Goal: Information Seeking & Learning: Get advice/opinions

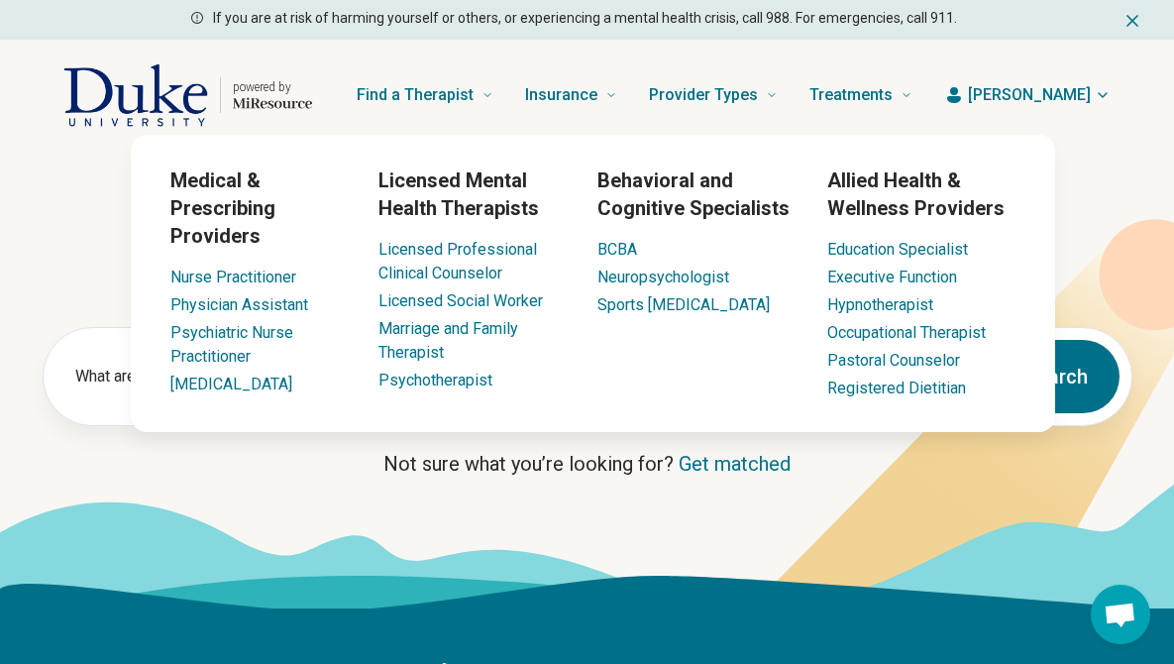
scroll to position [457, 0]
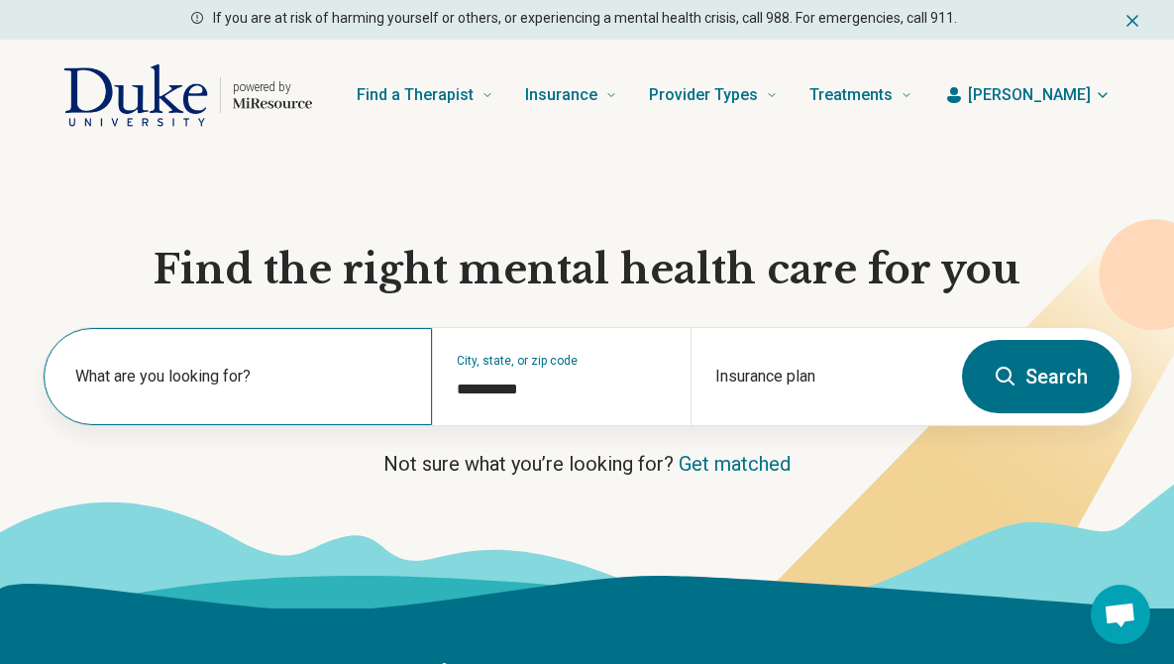
click at [91, 383] on label "What are you looking for?" at bounding box center [241, 377] width 333 height 24
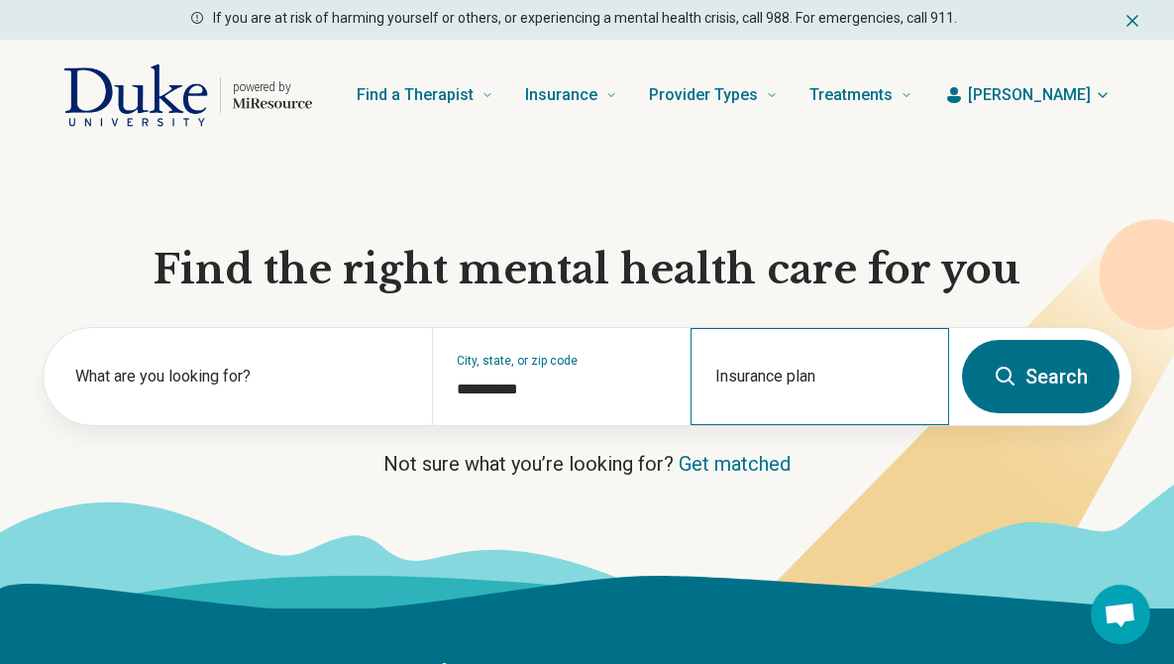
click at [859, 362] on div "Insurance plan" at bounding box center [819, 376] width 259 height 97
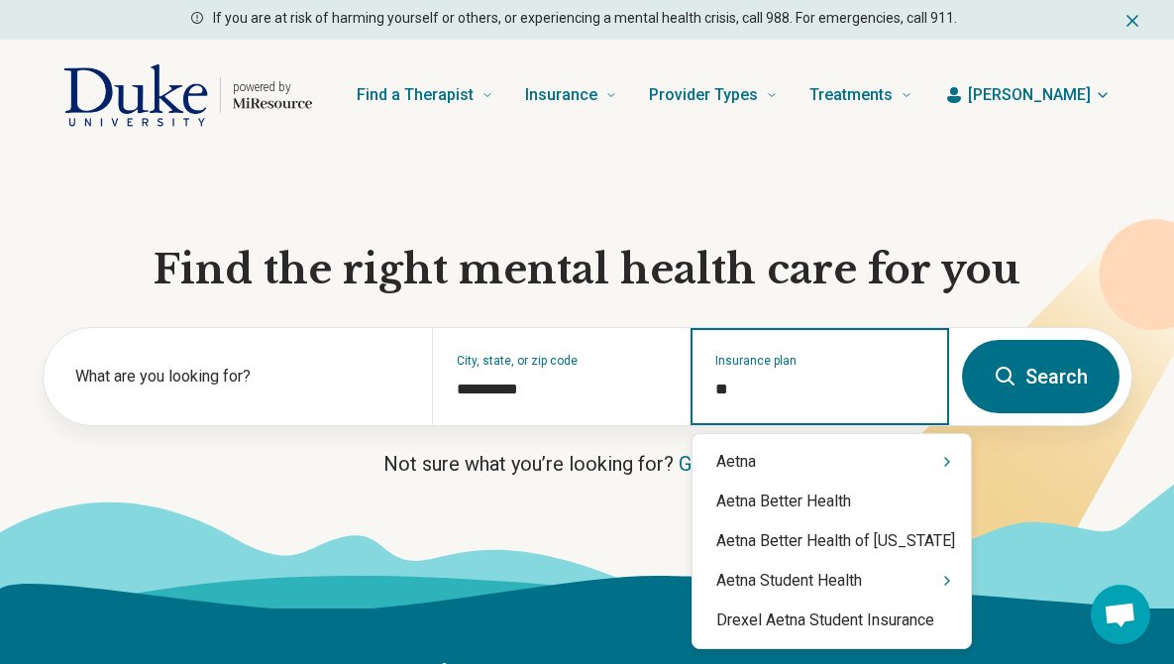
type input "***"
click at [815, 456] on div "Aetna" at bounding box center [831, 462] width 278 height 40
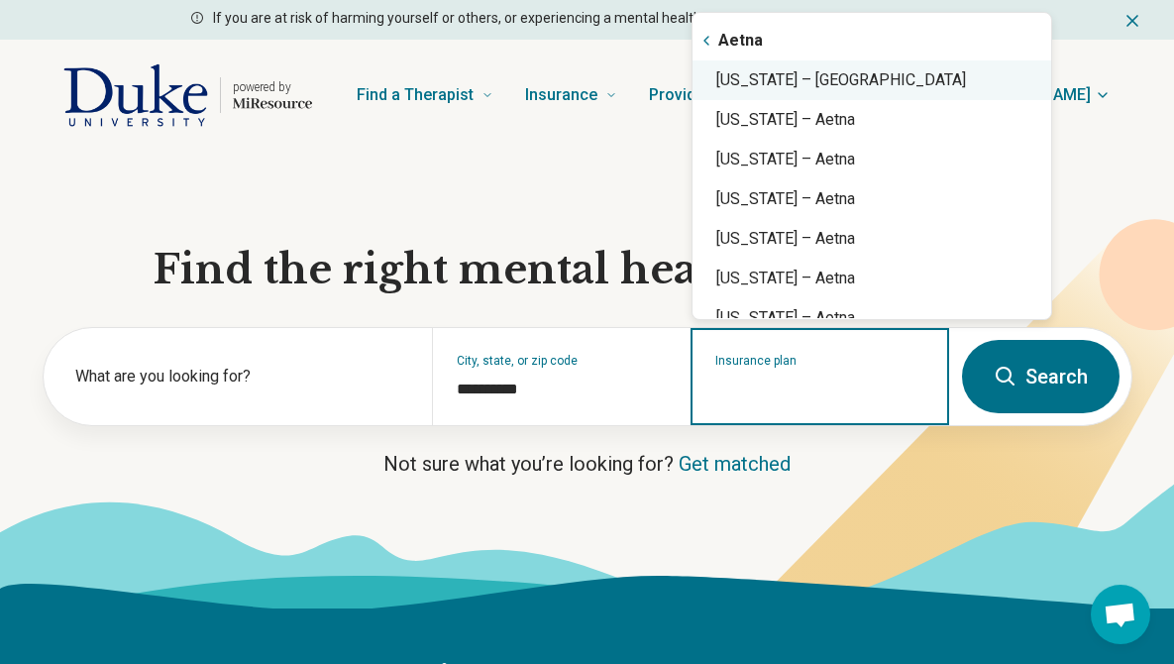
click at [844, 70] on div "[US_STATE] – [GEOGRAPHIC_DATA]" at bounding box center [871, 80] width 359 height 40
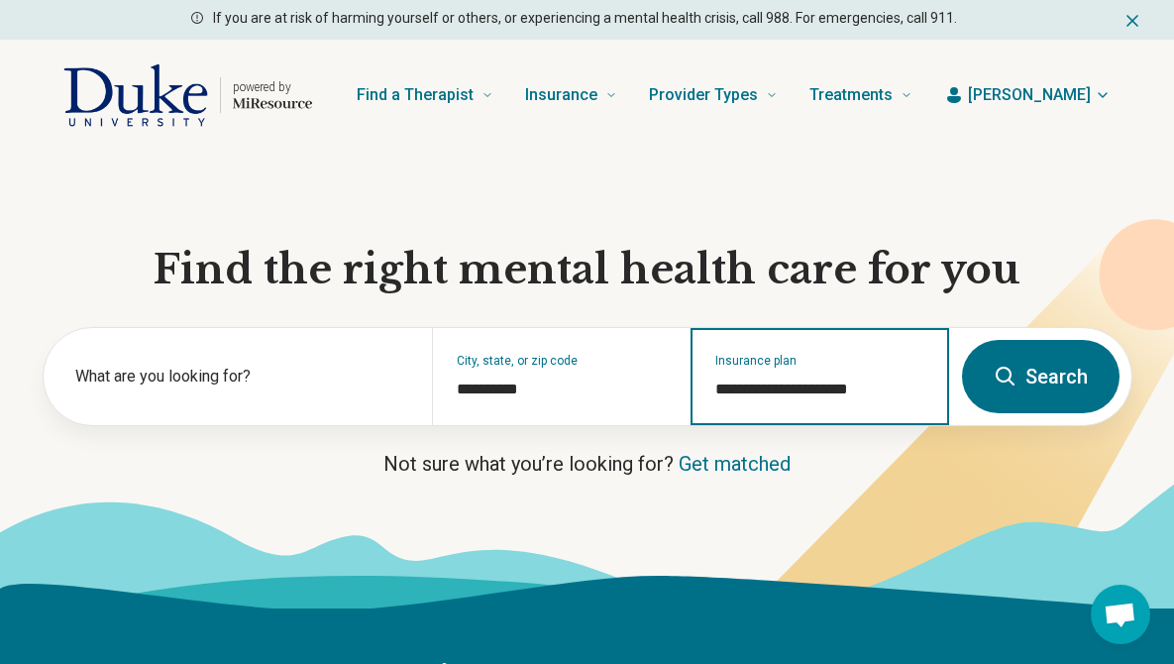
type input "**********"
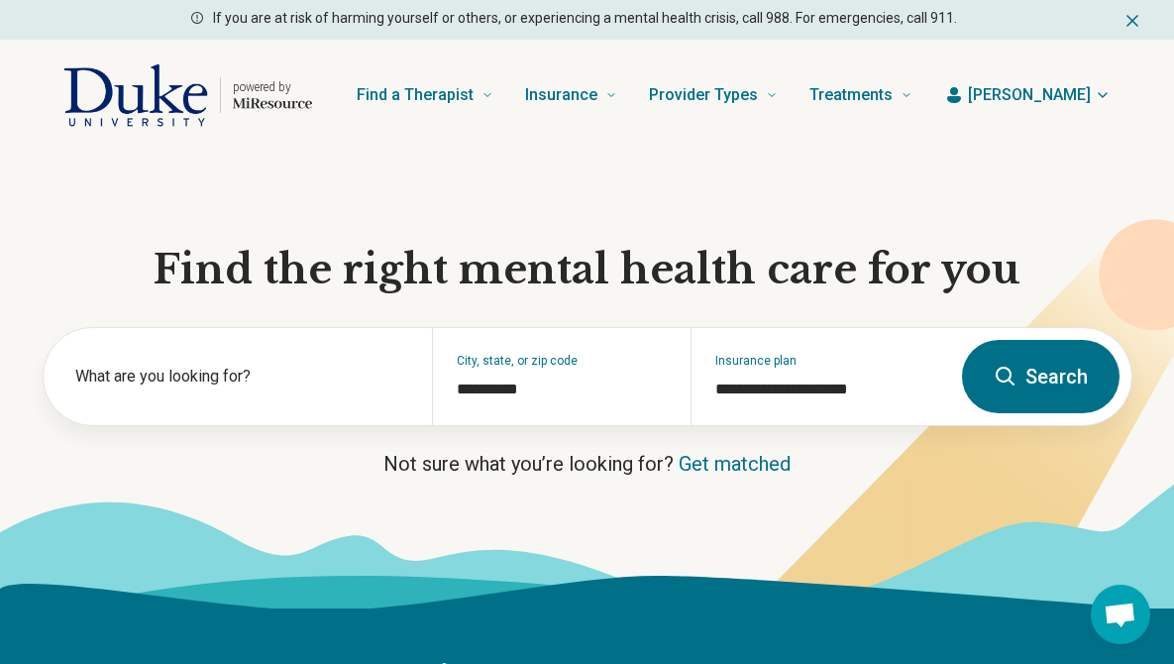
click at [1072, 358] on button "Search" at bounding box center [1041, 376] width 158 height 73
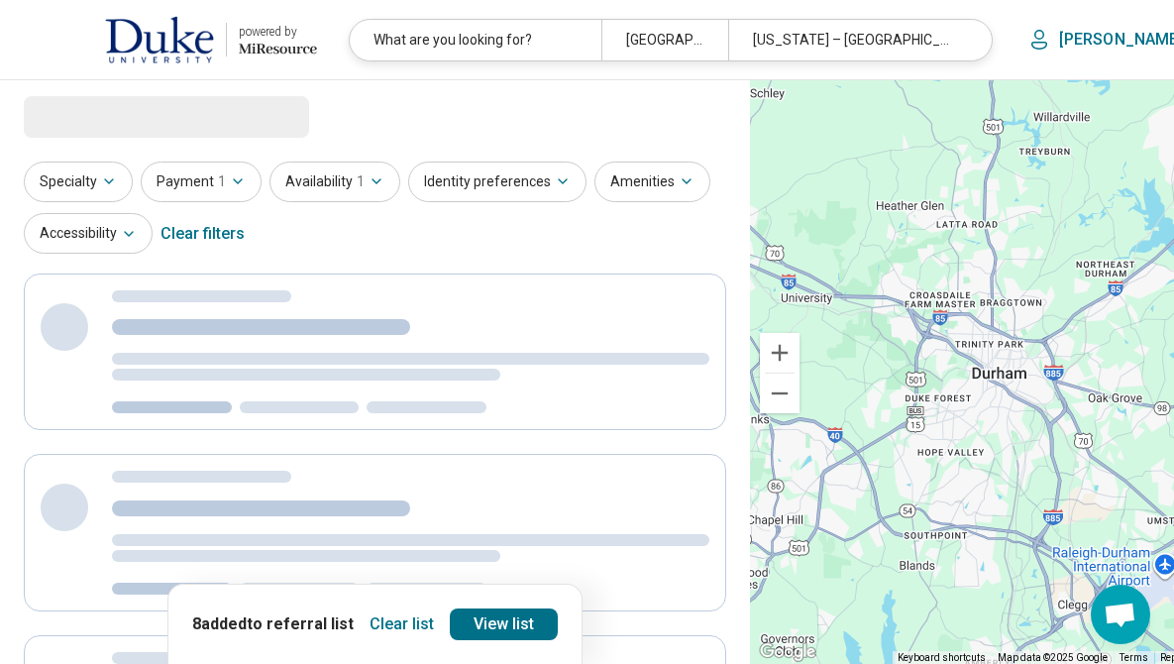
select select "***"
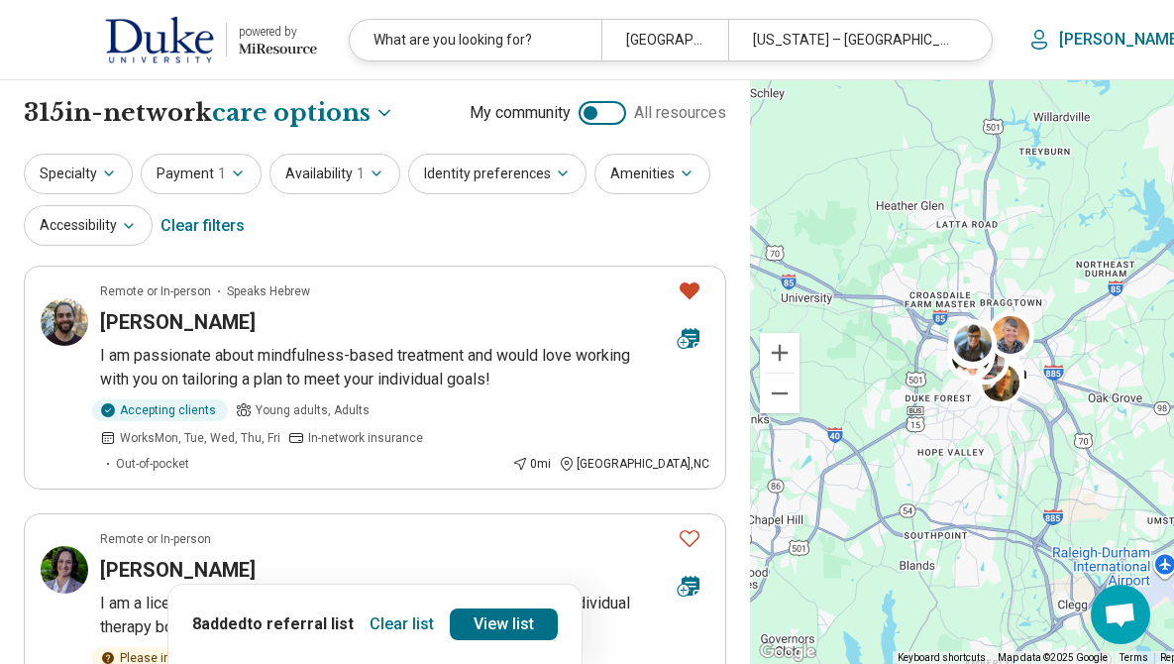
click at [372, 625] on button "Clear list" at bounding box center [402, 624] width 80 height 32
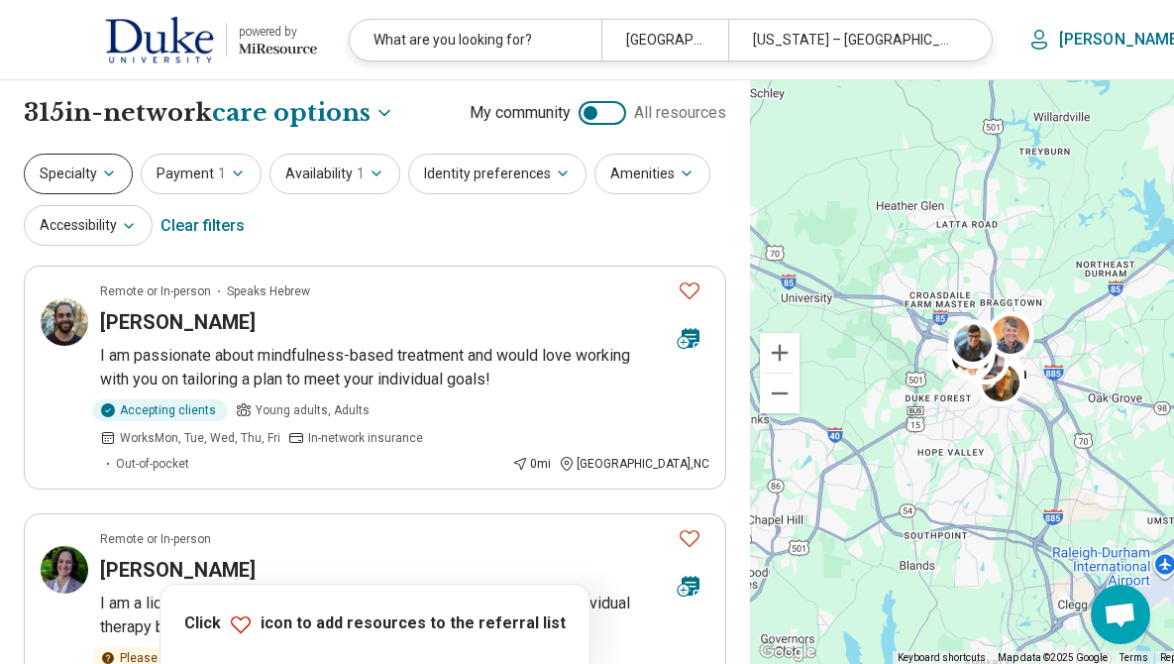
click at [81, 180] on button "Specialty" at bounding box center [78, 174] width 109 height 41
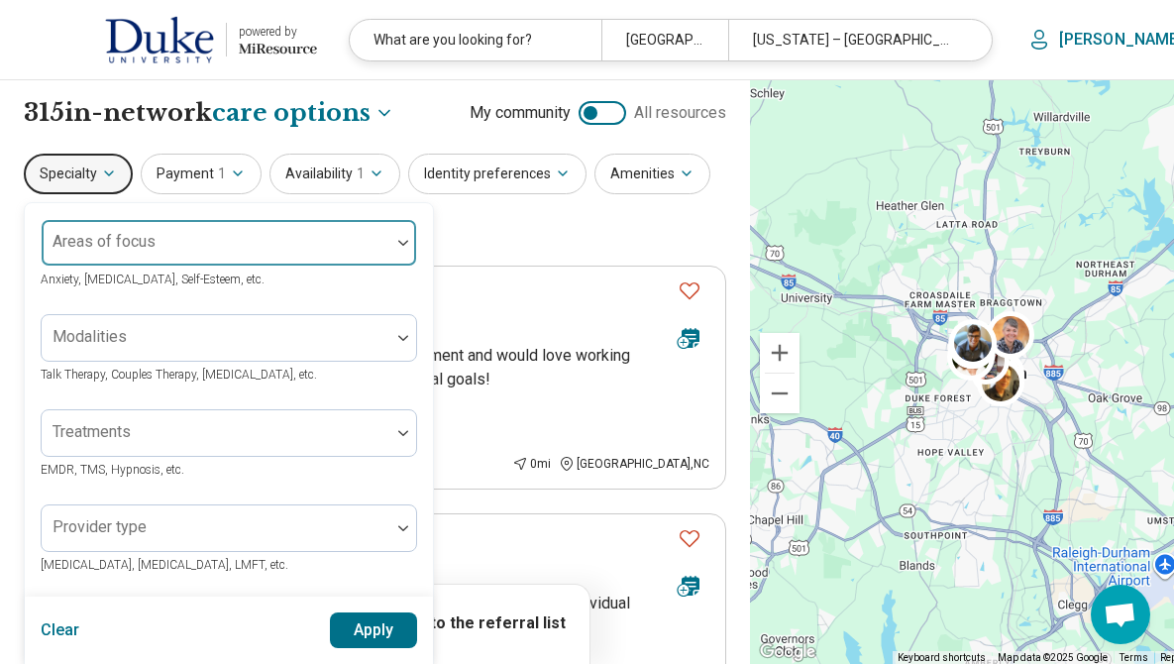
click at [114, 241] on div "Areas of focus" at bounding box center [229, 243] width 376 height 48
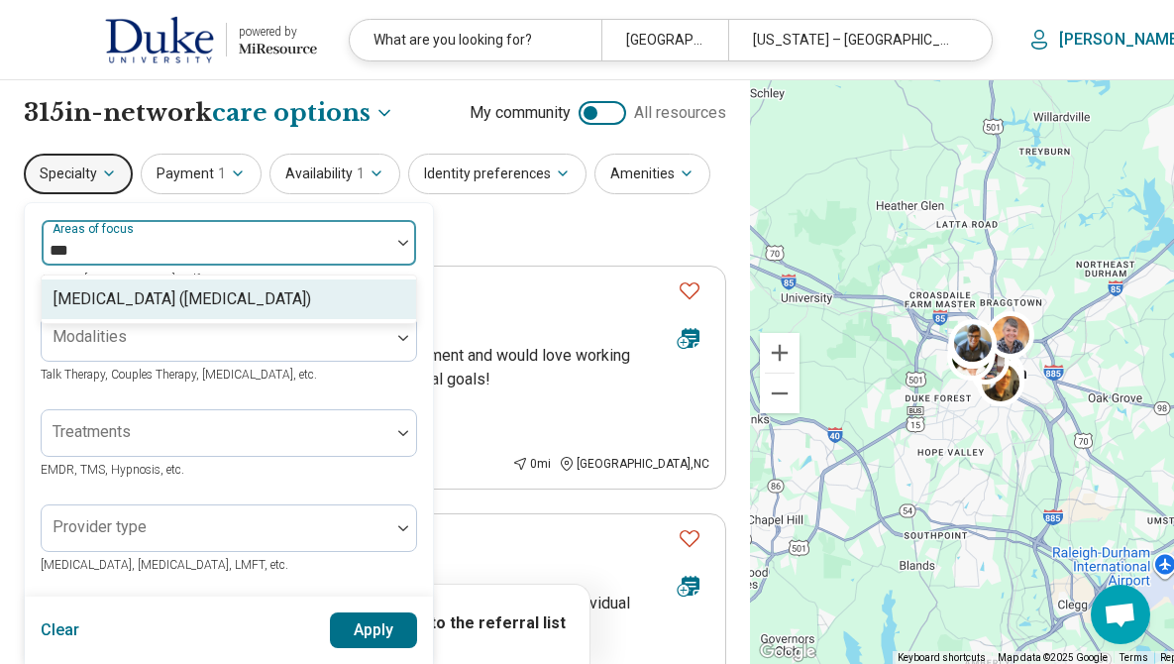
type input "****"
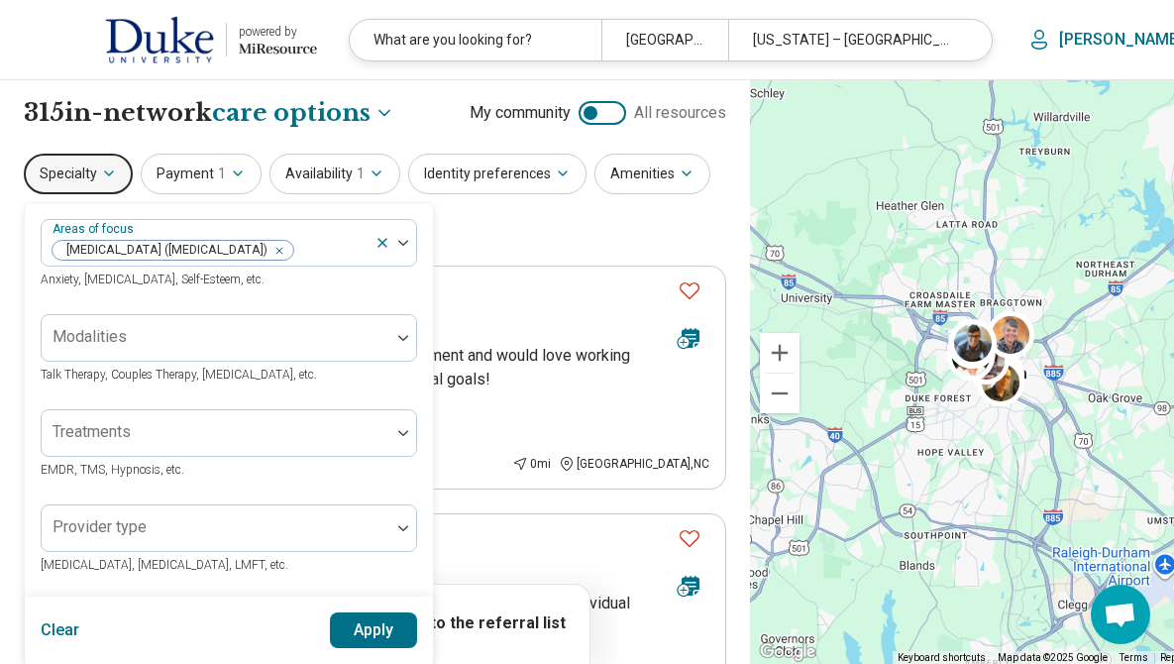
click at [111, 217] on div "Areas of focus [MEDICAL_DATA] ([MEDICAL_DATA]) Anxiety, [MEDICAL_DATA], Self-Es…" at bounding box center [229, 606] width 408 height 806
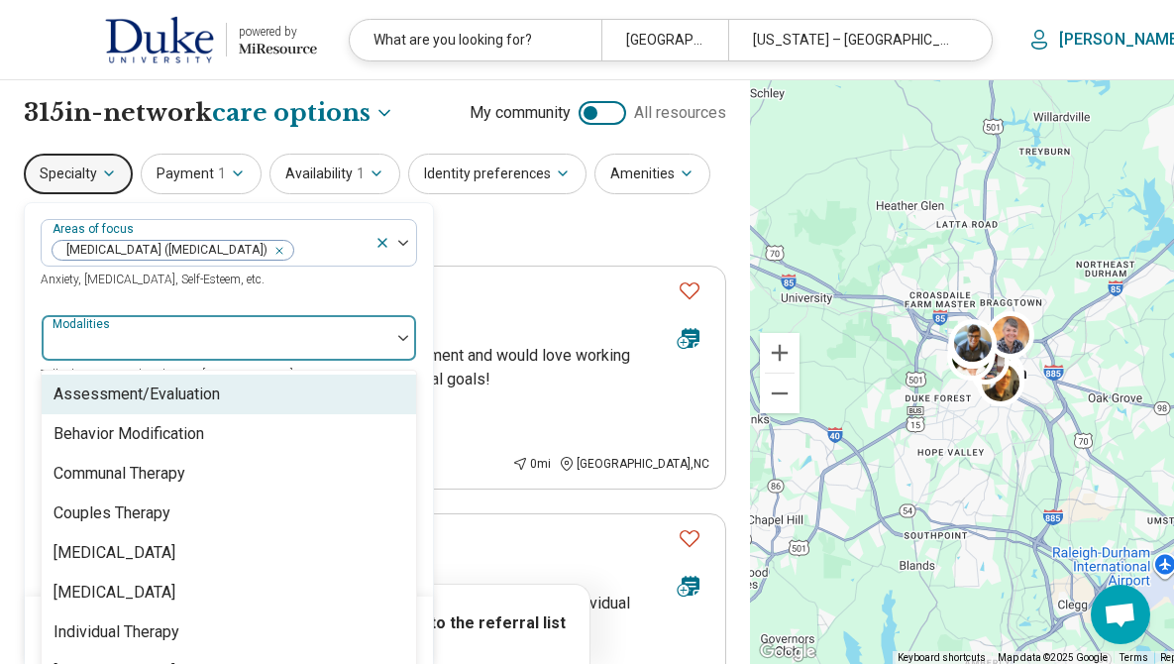
click at [115, 334] on div "Modalities" at bounding box center [229, 338] width 376 height 48
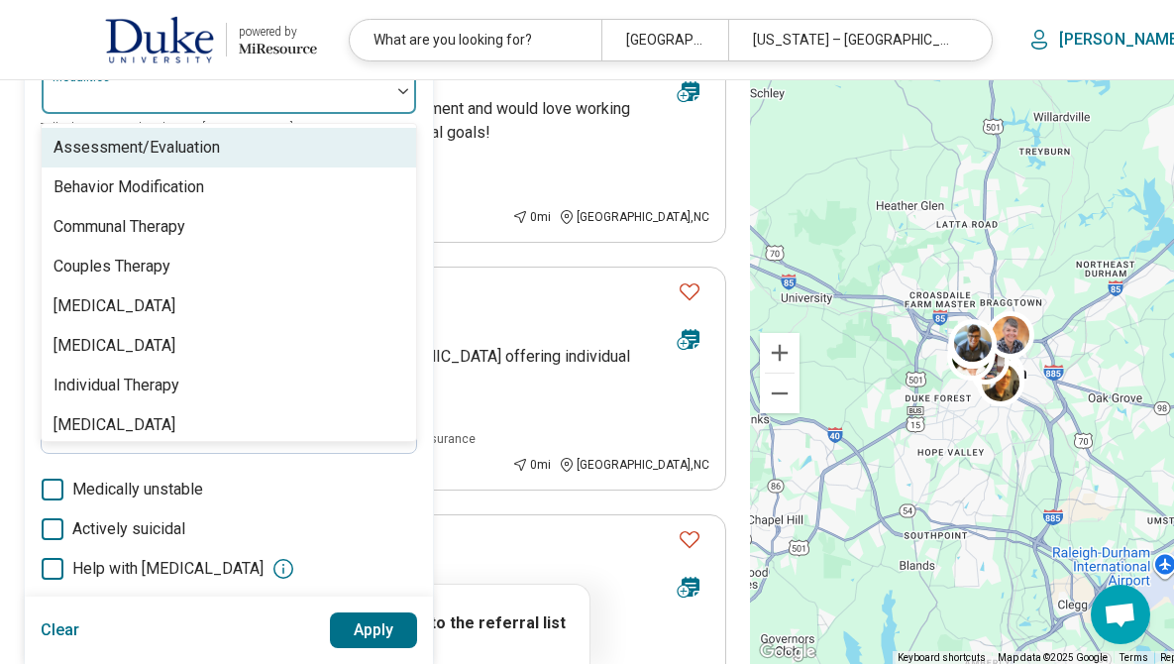
scroll to position [242, 0]
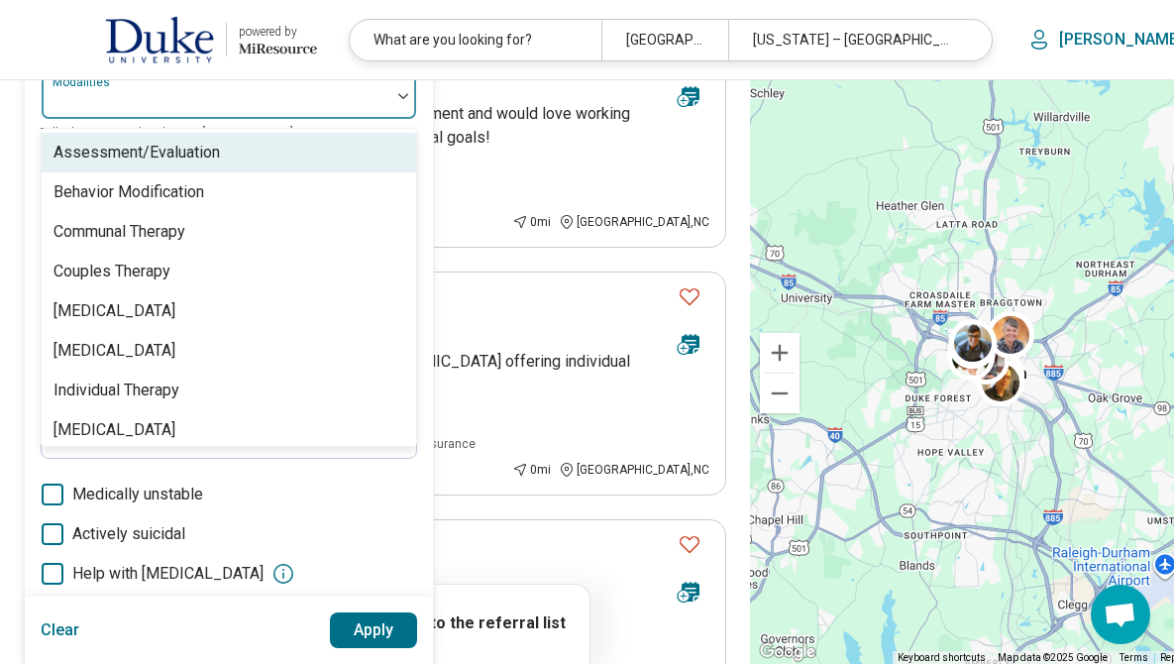
click at [273, 166] on div "Assessment/Evaluation" at bounding box center [229, 153] width 374 height 40
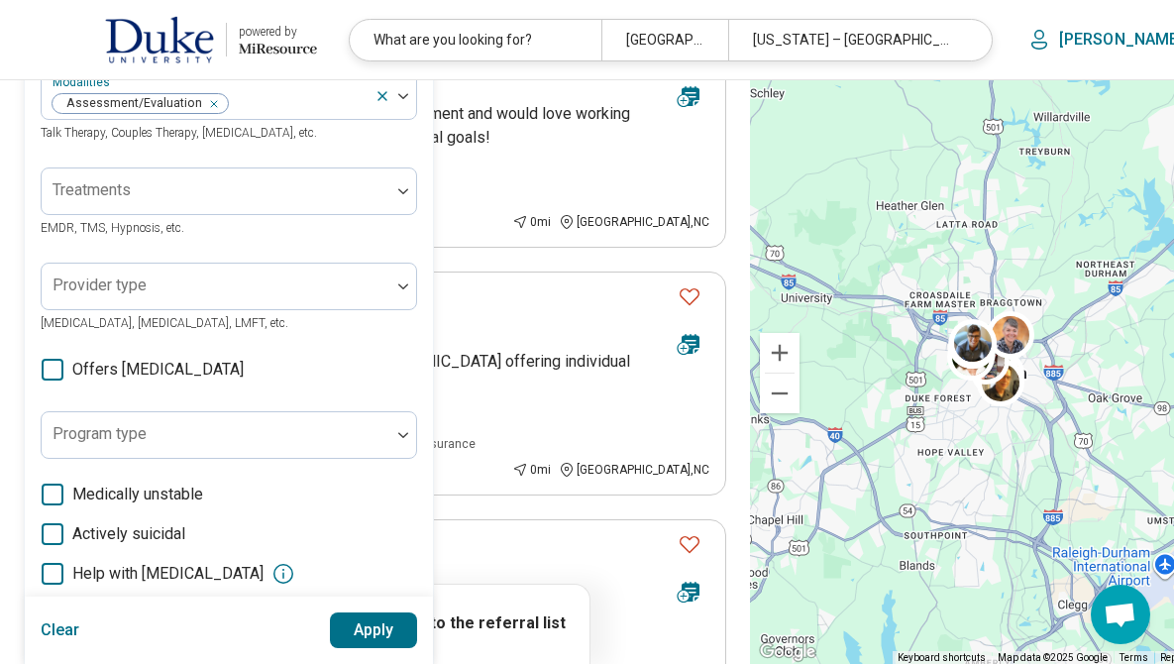
click at [362, 544] on label "Actively suicidal" at bounding box center [229, 534] width 376 height 24
click at [192, 289] on div at bounding box center [216, 294] width 333 height 28
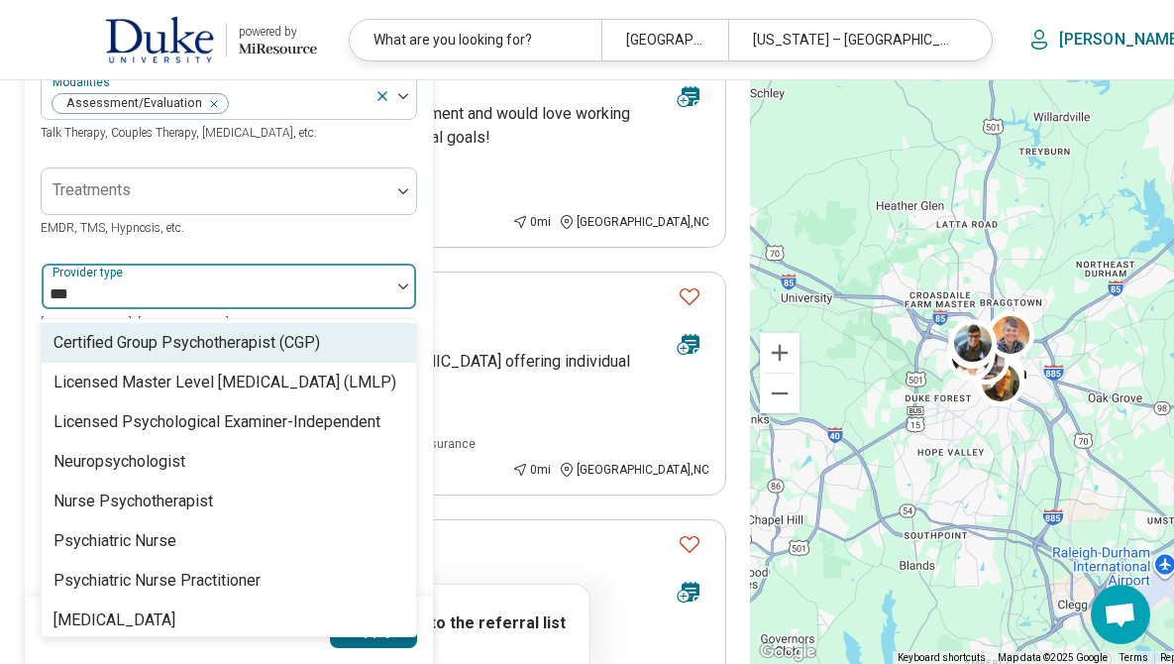
type input "****"
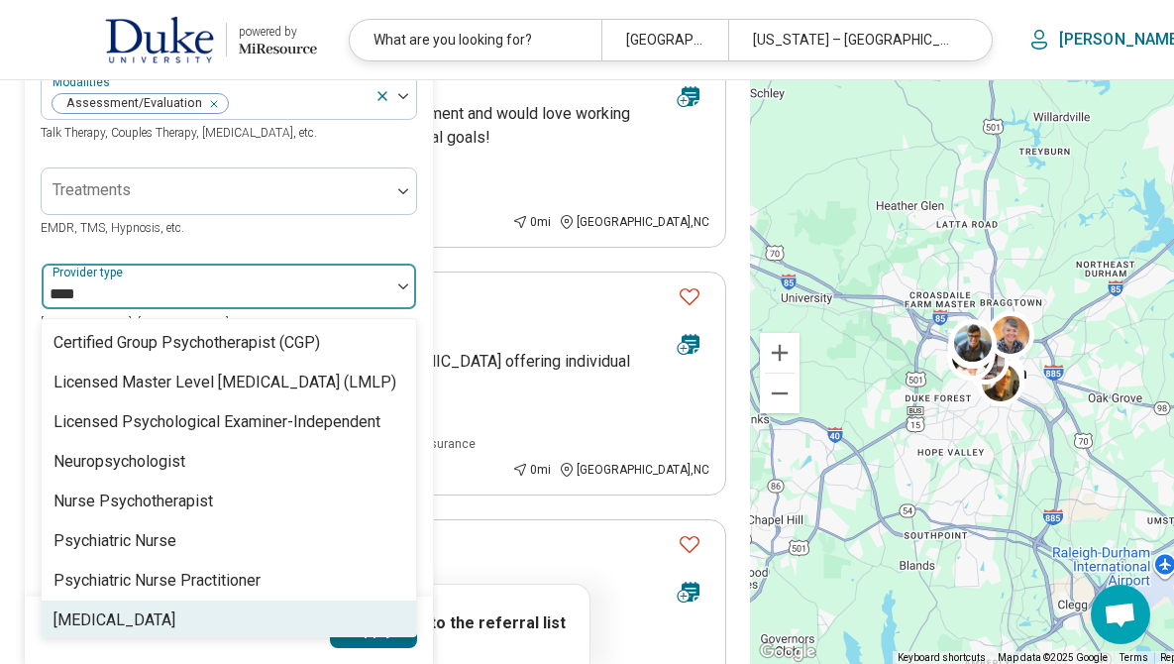
click at [148, 614] on div "[MEDICAL_DATA]" at bounding box center [229, 620] width 374 height 40
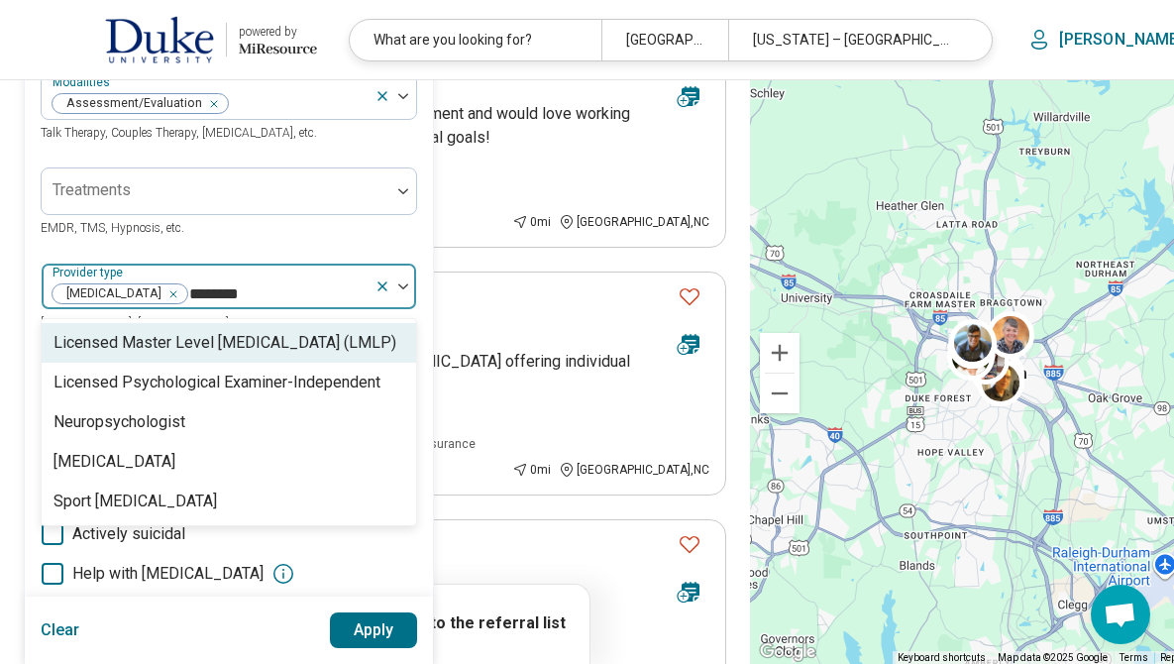
type input "*********"
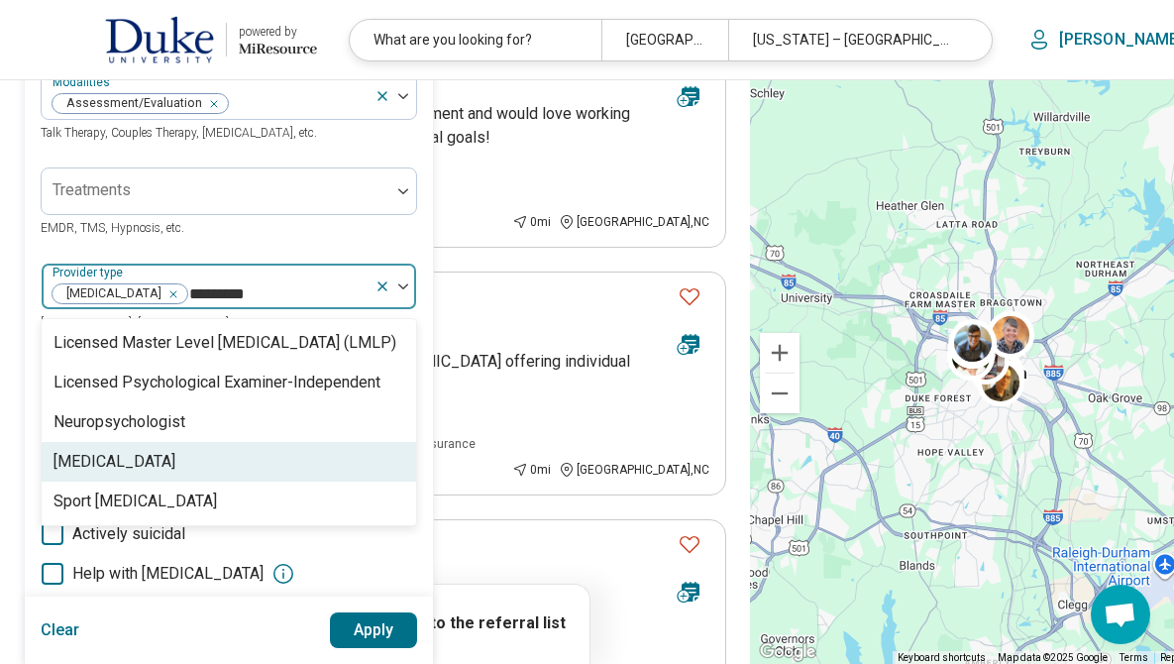
click at [91, 451] on div "[MEDICAL_DATA]" at bounding box center [114, 462] width 122 height 24
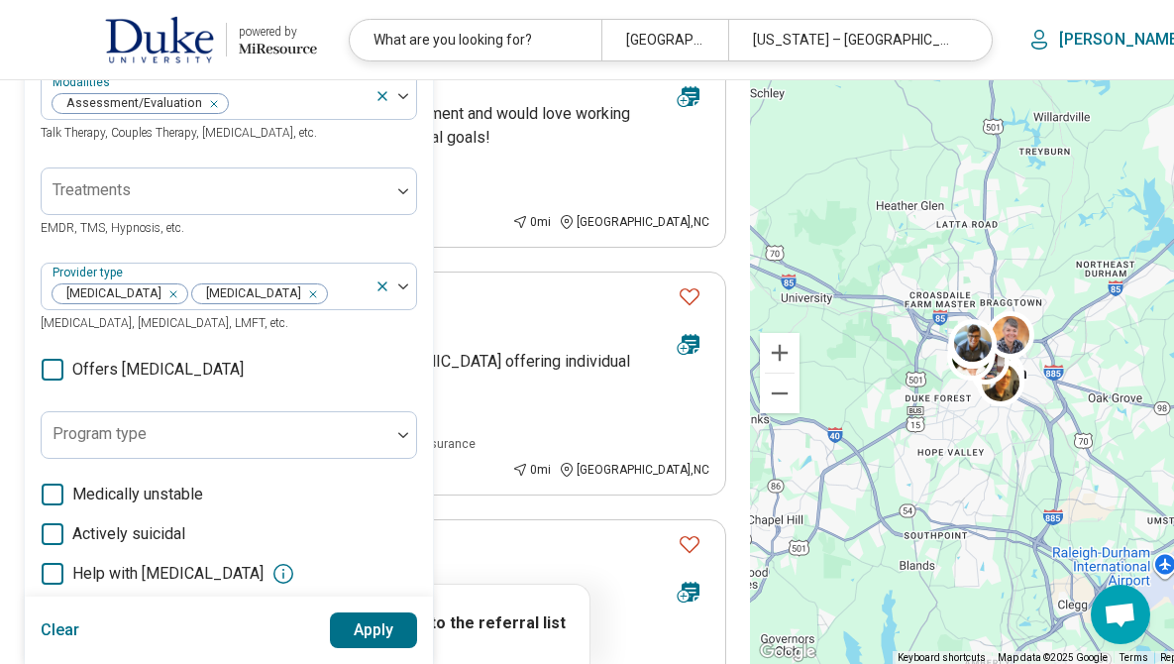
click at [425, 632] on div "Clear Apply" at bounding box center [229, 629] width 408 height 67
click at [390, 626] on button "Apply" at bounding box center [374, 630] width 88 height 36
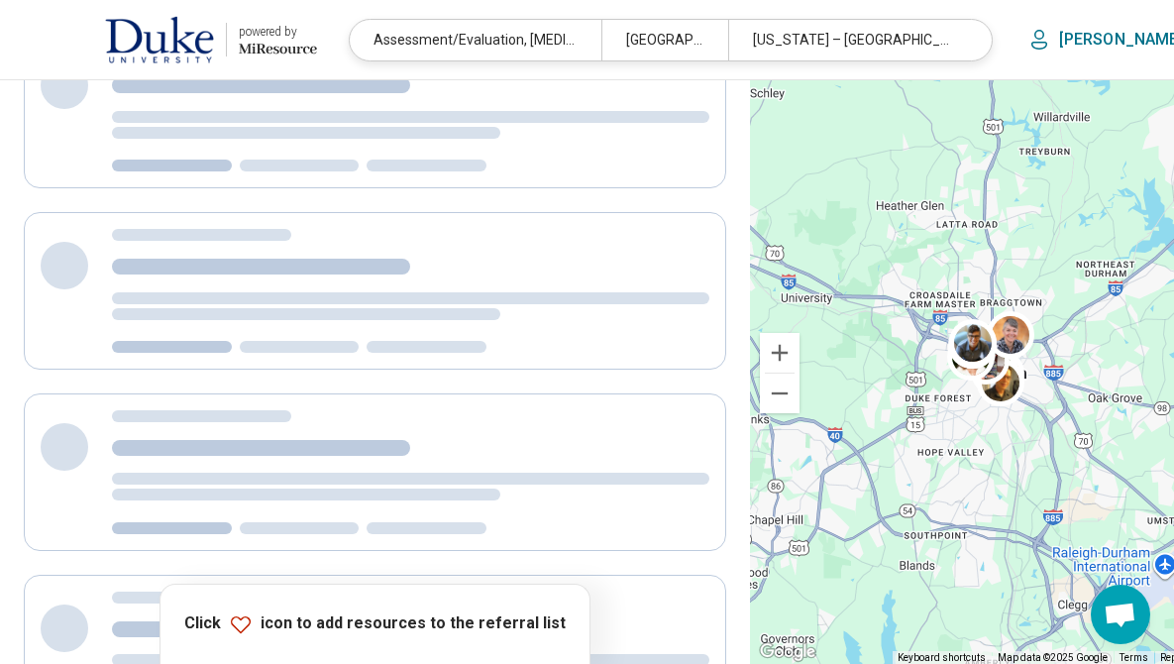
scroll to position [0, 0]
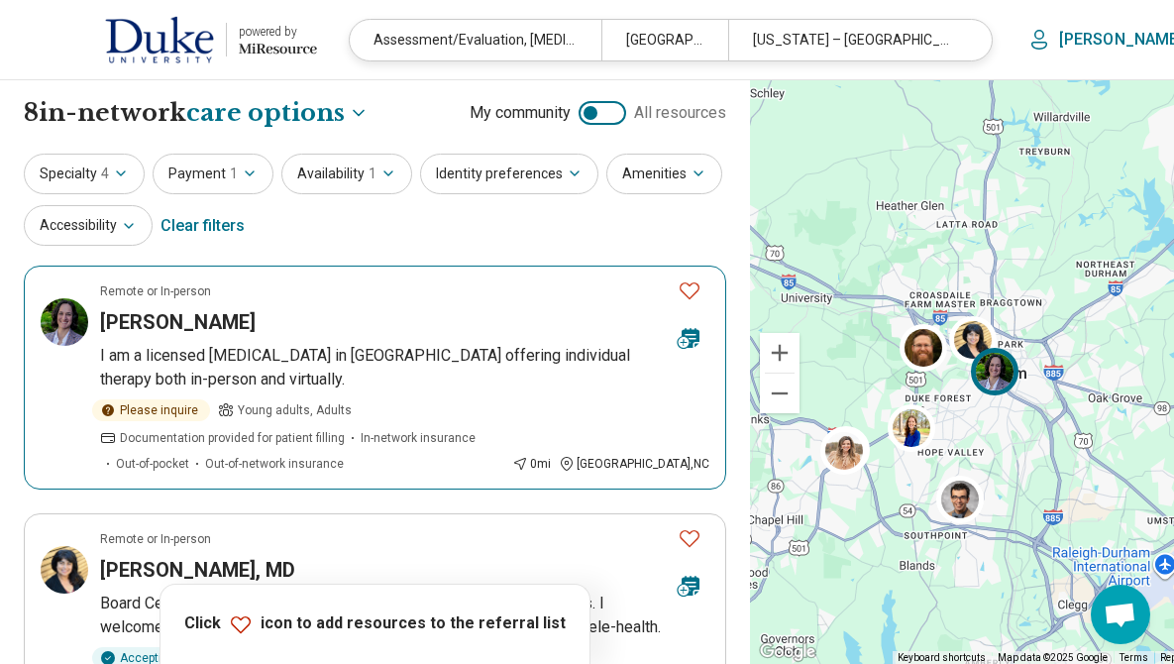
click at [678, 289] on icon "Favorite" at bounding box center [690, 290] width 24 height 24
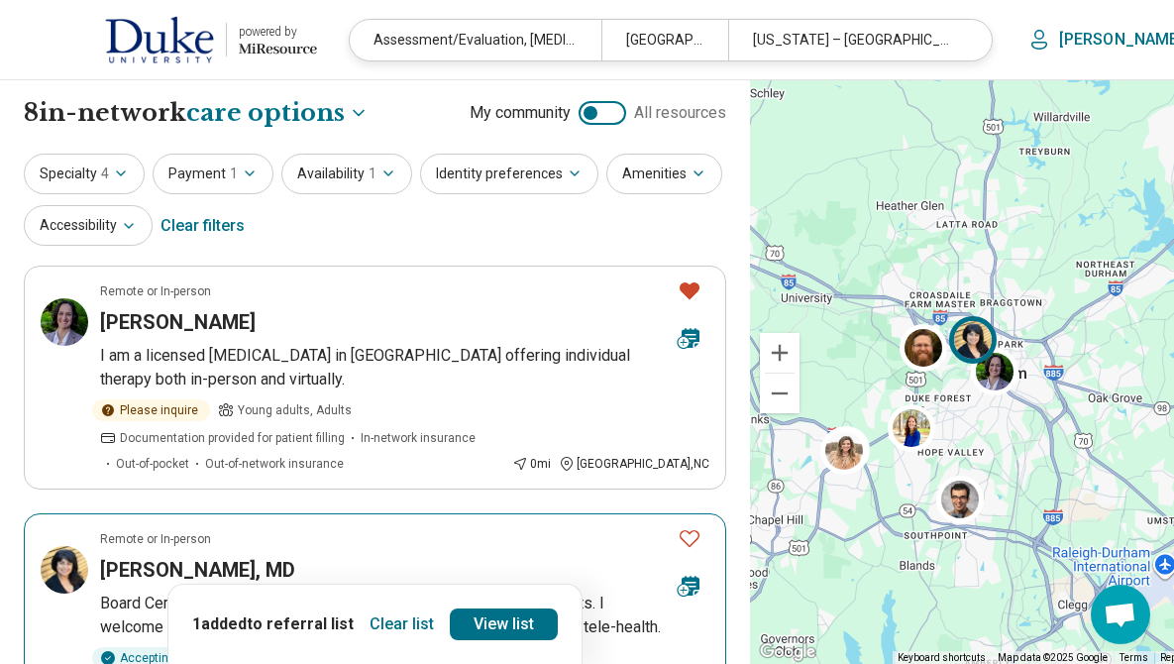
click at [680, 543] on icon "Favorite" at bounding box center [690, 538] width 20 height 17
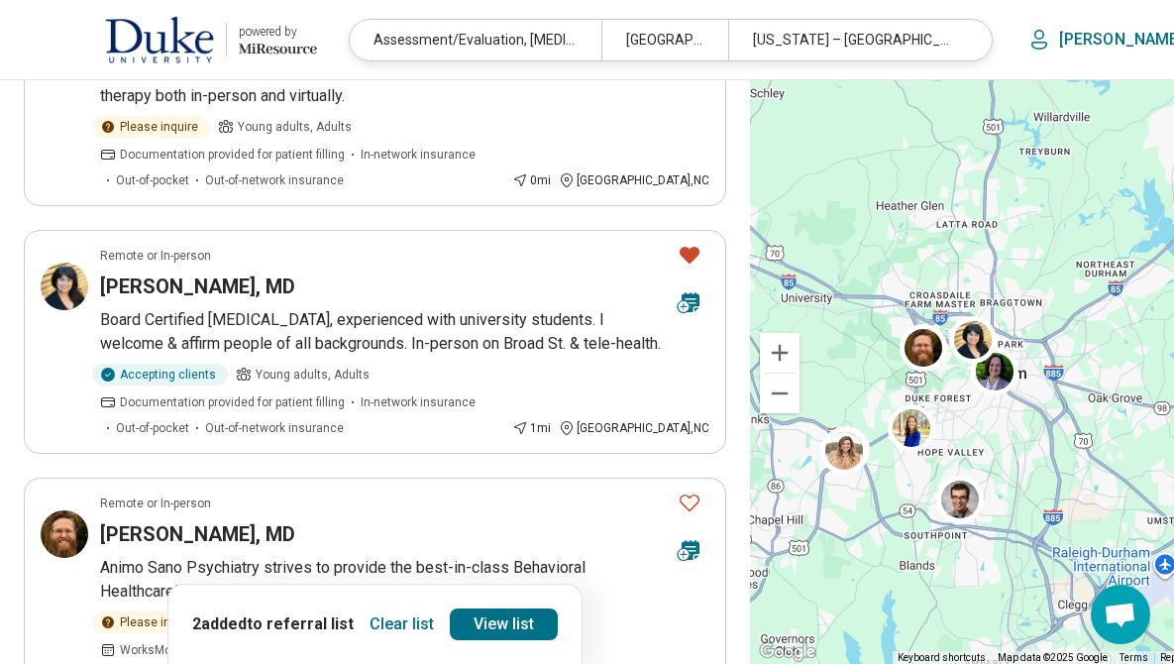
scroll to position [339, 0]
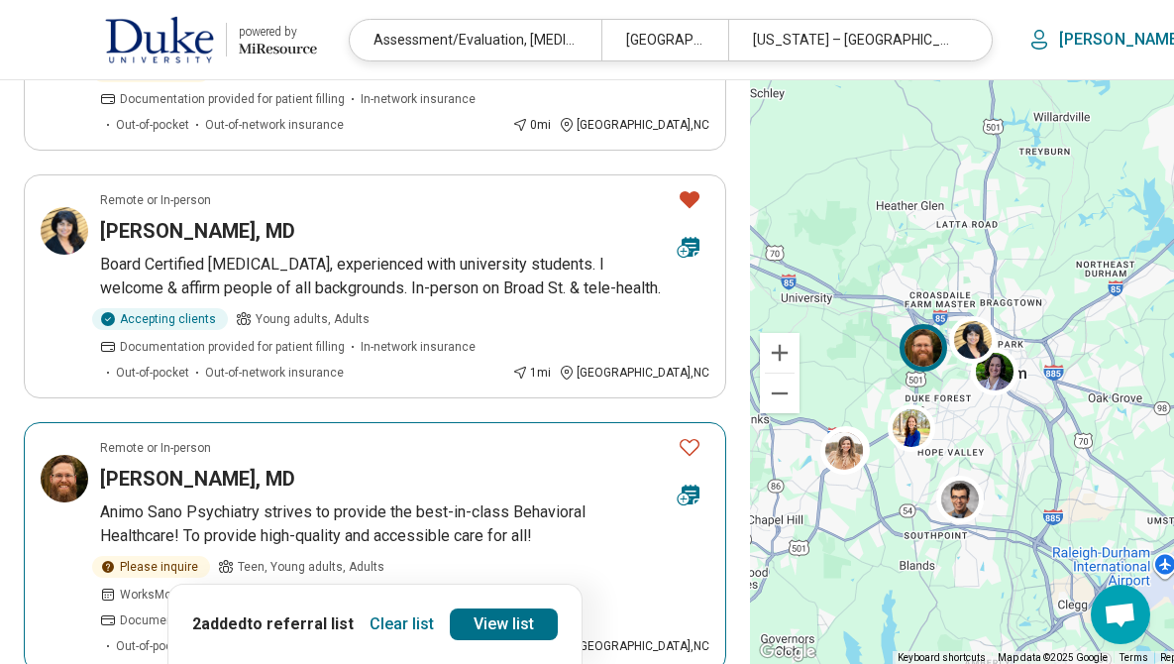
click at [680, 456] on icon "Favorite" at bounding box center [690, 447] width 20 height 17
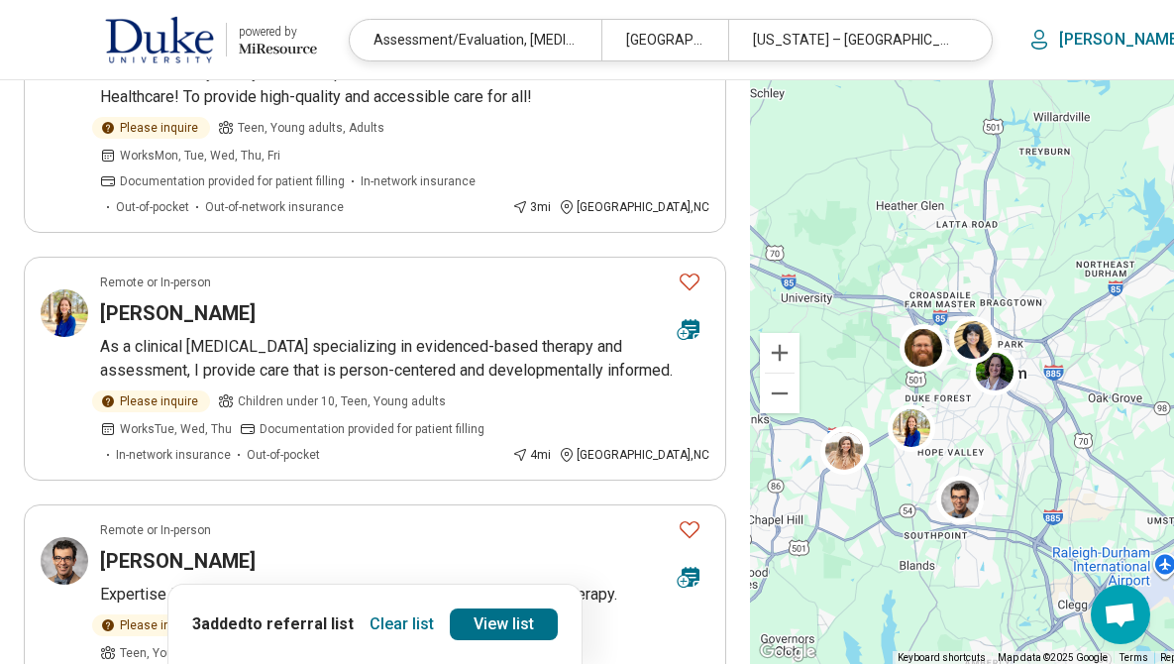
scroll to position [765, 0]
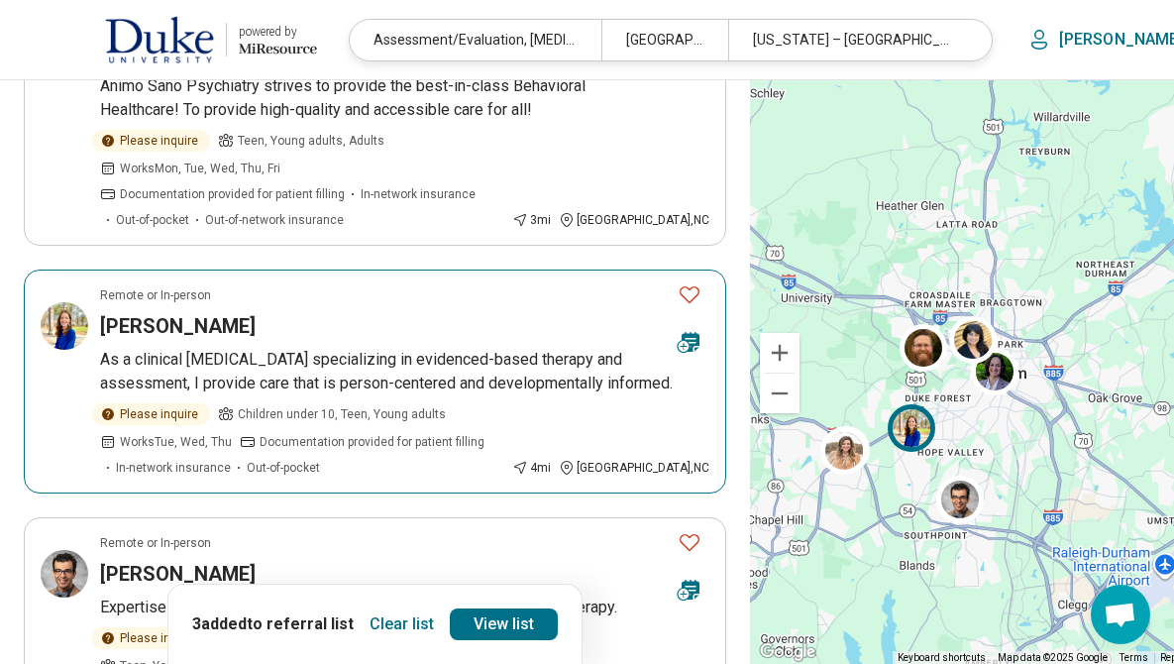
click at [678, 290] on icon "Favorite" at bounding box center [690, 294] width 24 height 24
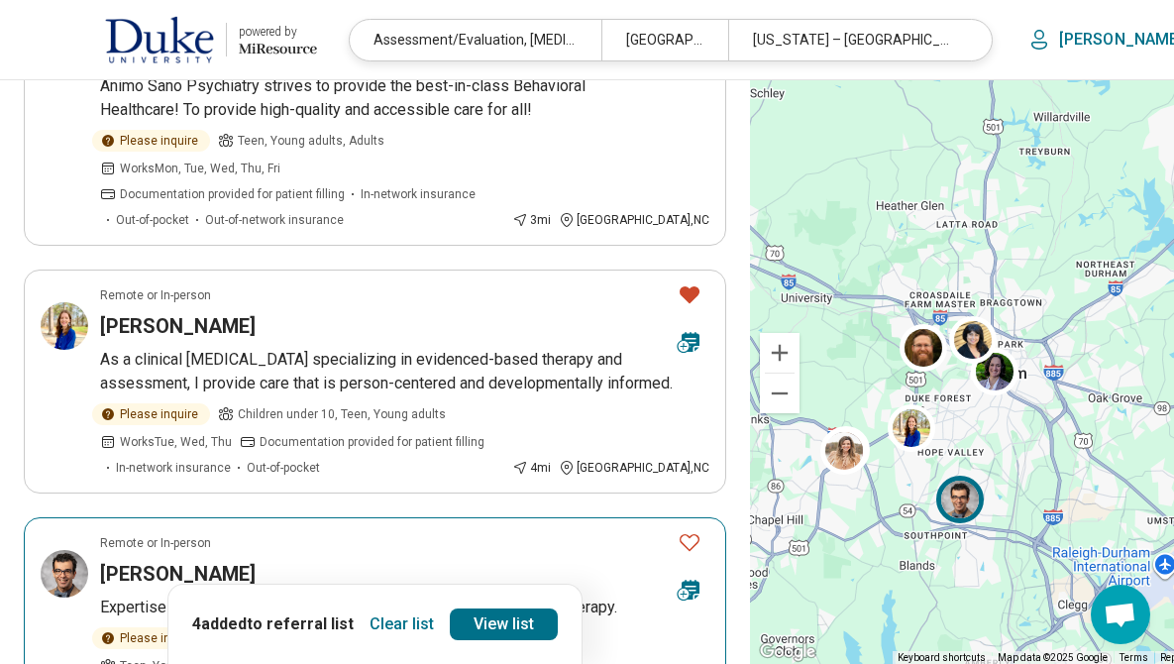
click at [678, 554] on icon "Favorite" at bounding box center [690, 542] width 24 height 24
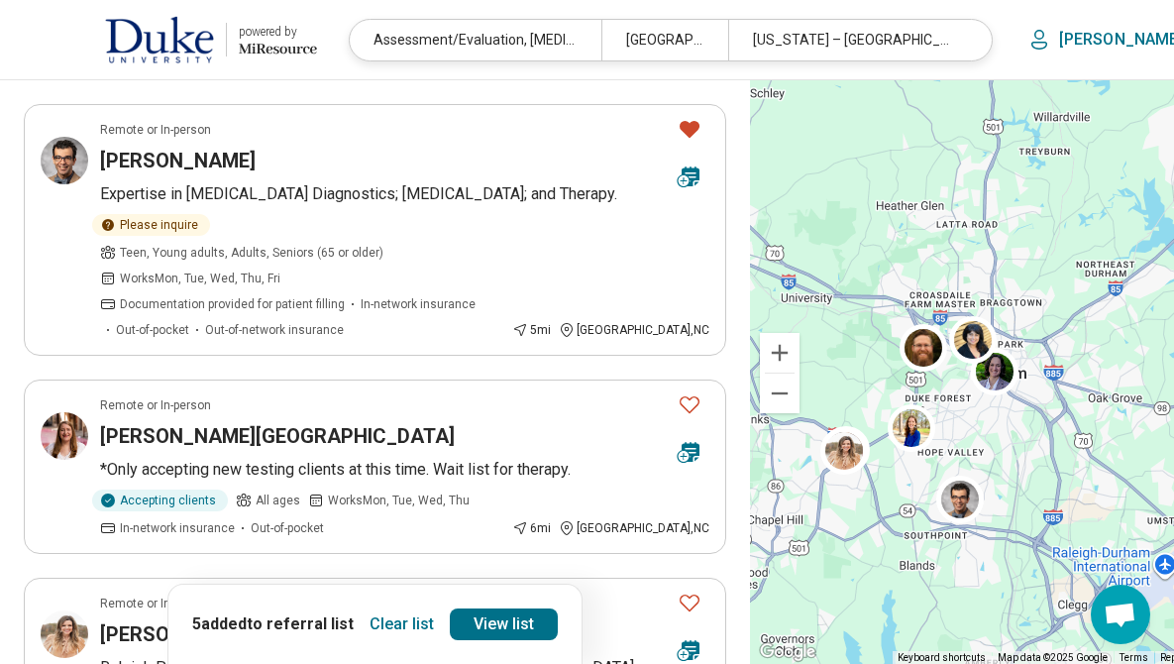
scroll to position [1293, 0]
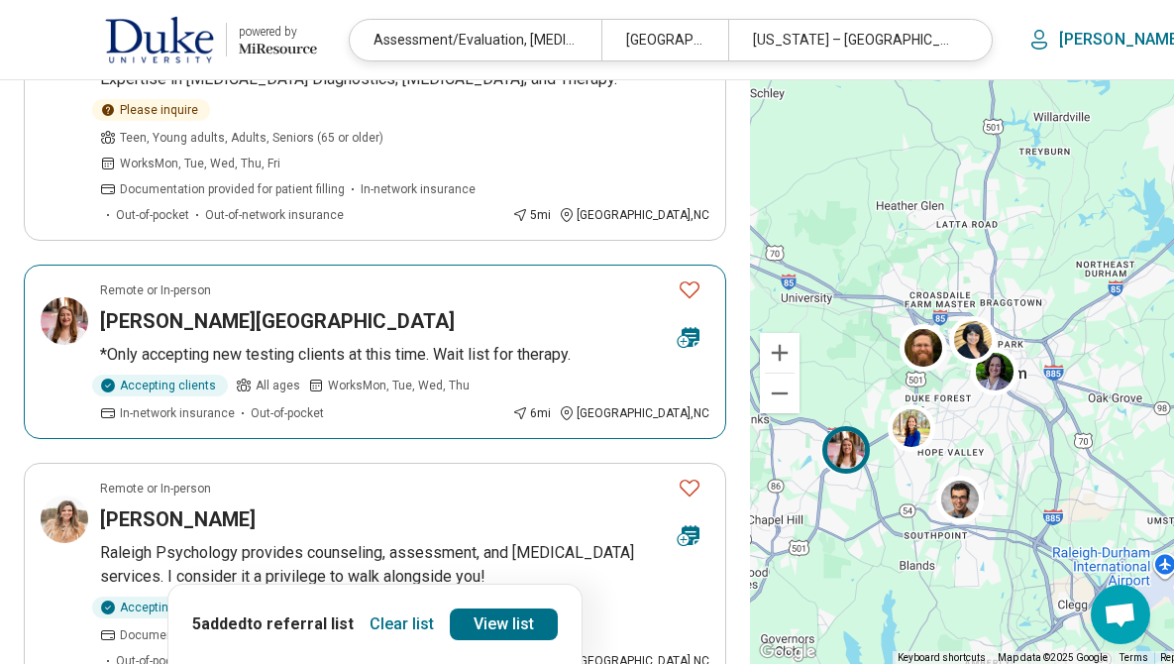
click at [678, 277] on icon "Favorite" at bounding box center [690, 289] width 24 height 24
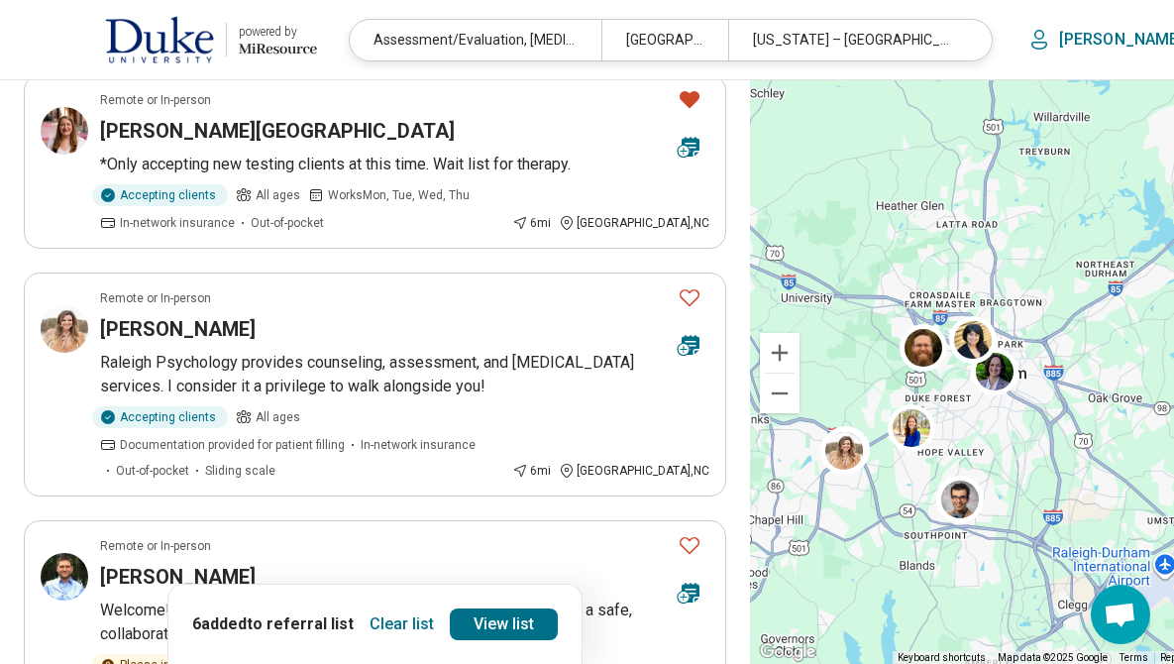
scroll to position [1535, 0]
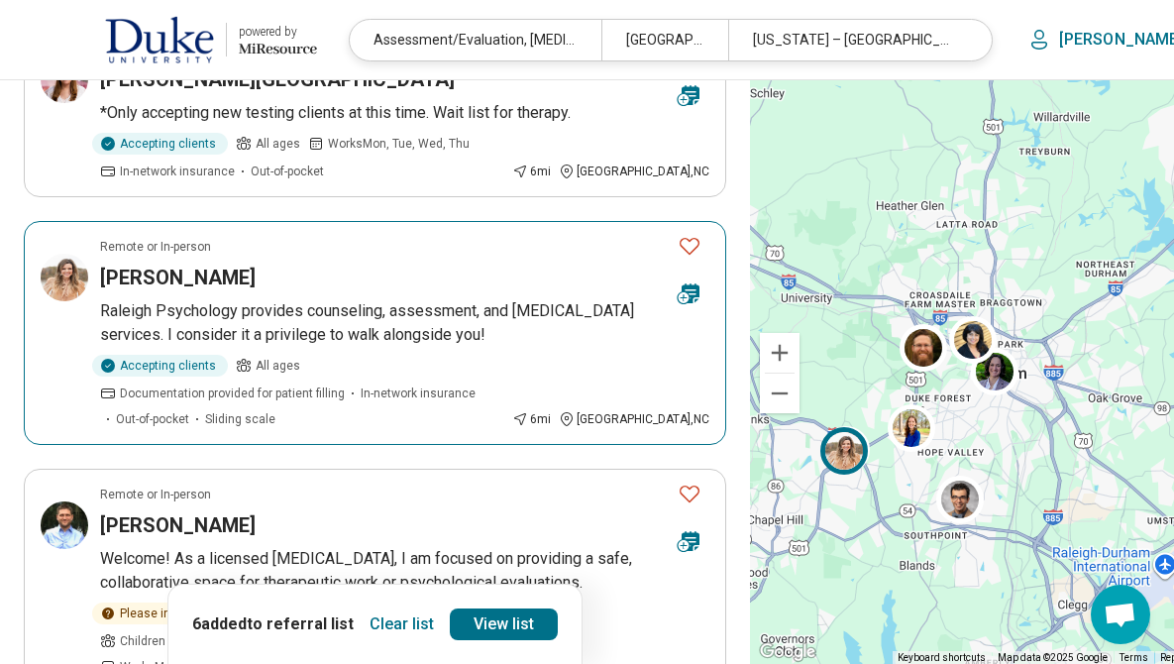
click at [678, 234] on icon "Favorite" at bounding box center [690, 246] width 24 height 24
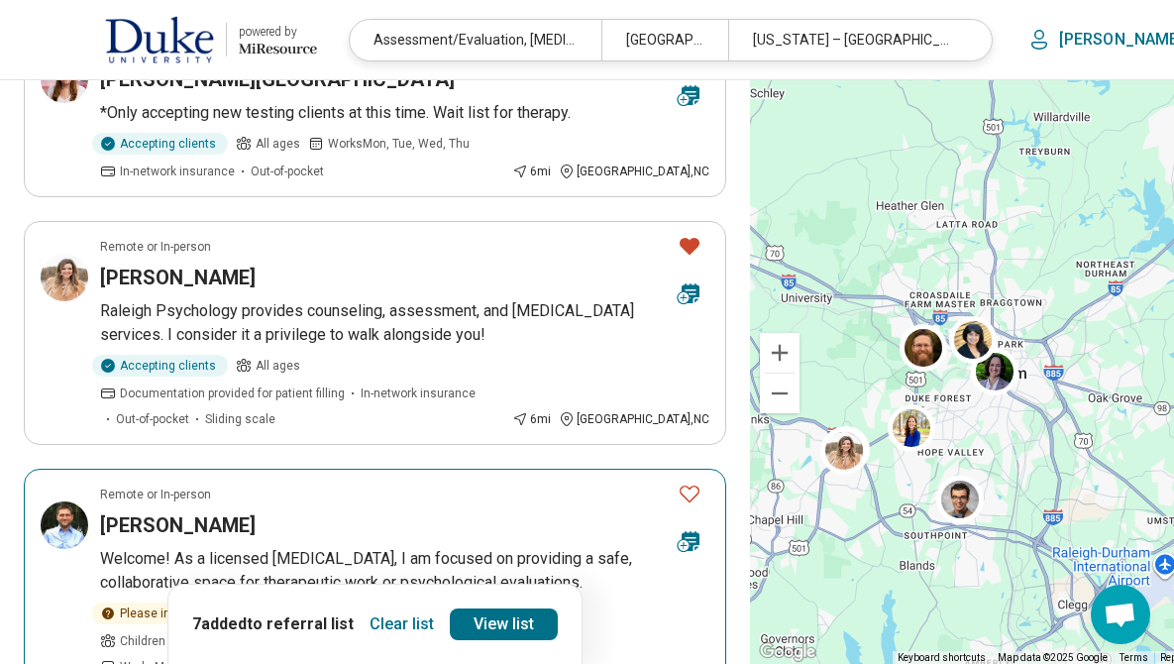
click at [678, 481] on icon "Favorite" at bounding box center [690, 493] width 24 height 24
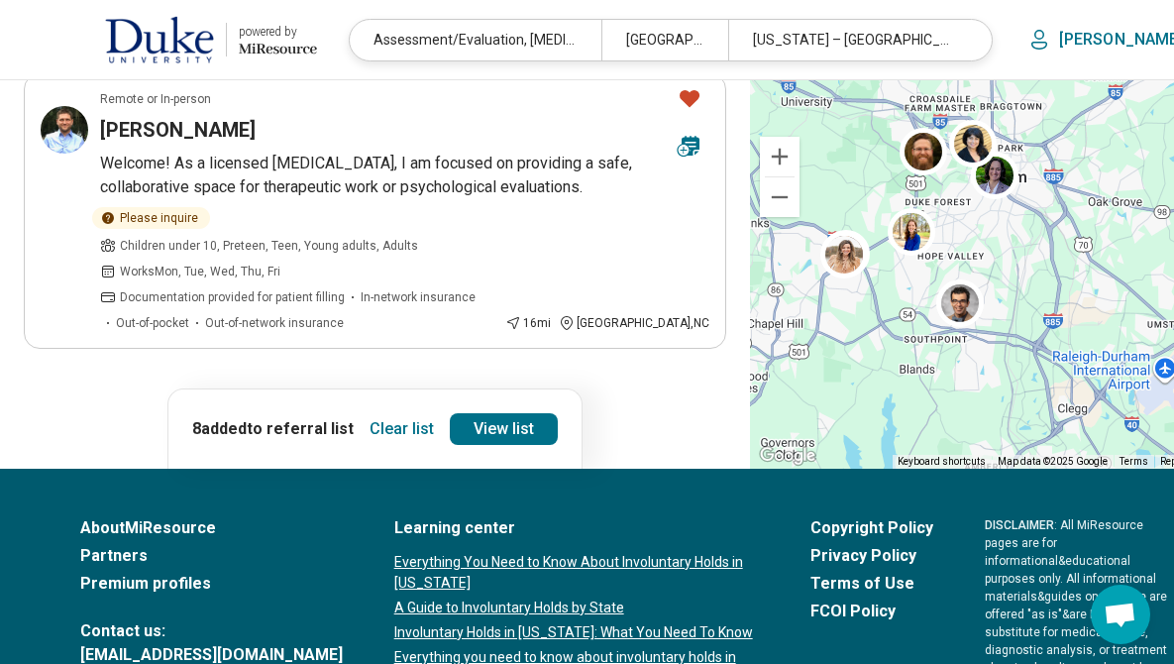
scroll to position [1951, 0]
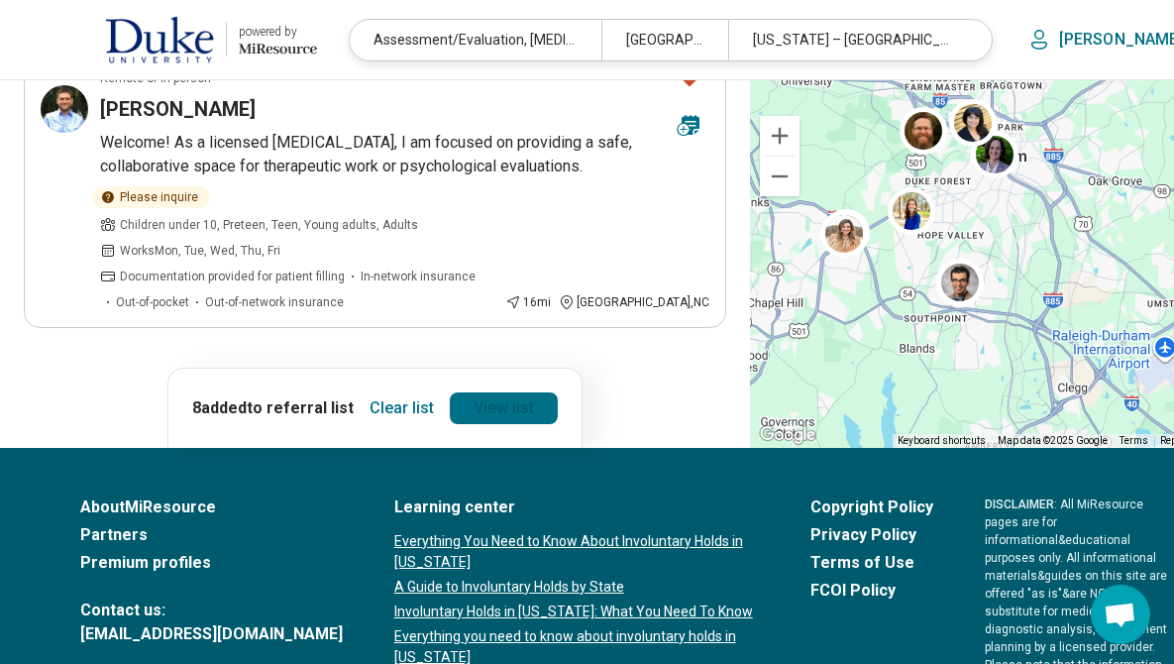
click at [491, 392] on link "View list" at bounding box center [504, 408] width 108 height 32
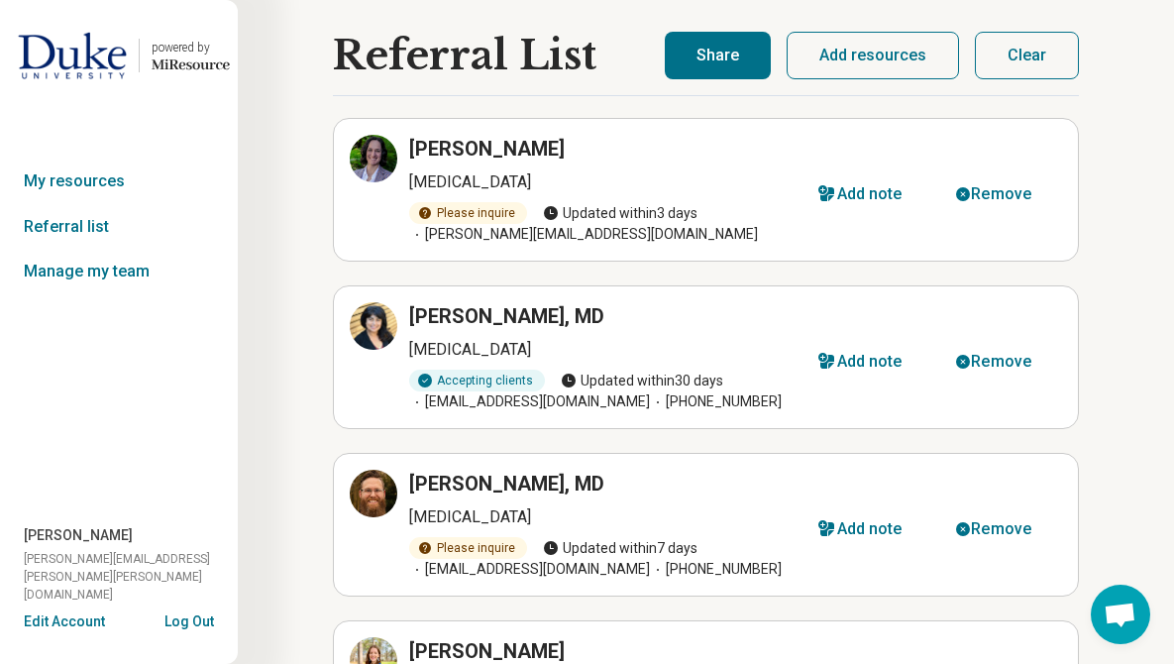
click at [746, 55] on button "Share" at bounding box center [718, 56] width 106 height 48
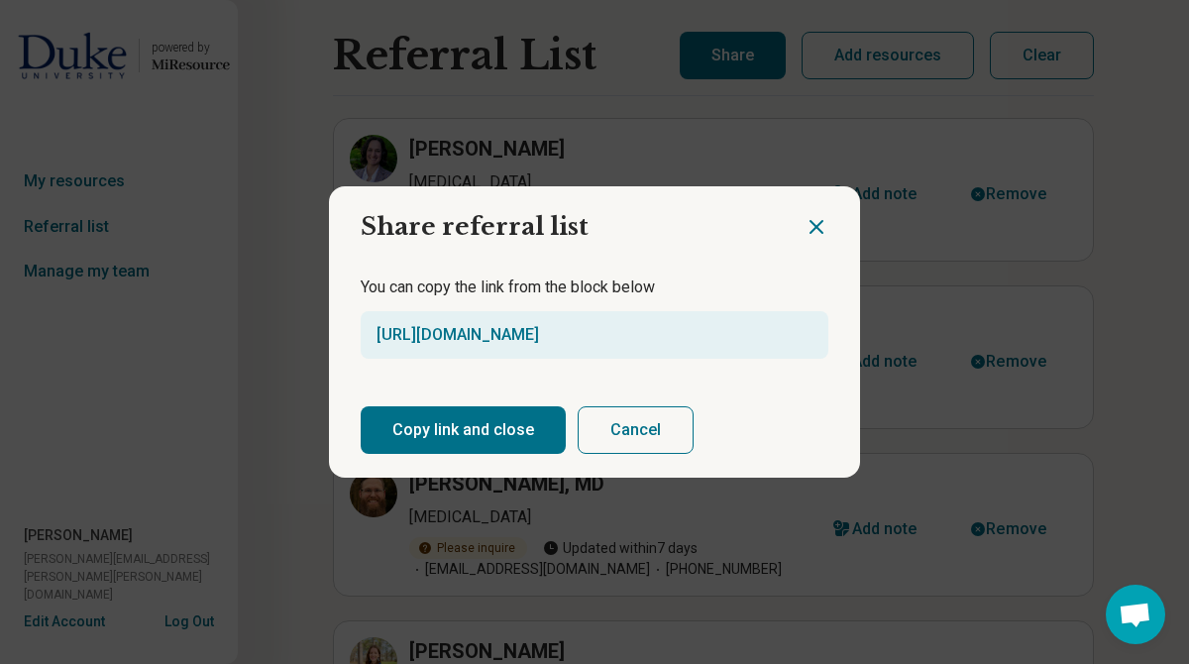
click at [421, 427] on button "Copy link and close" at bounding box center [463, 430] width 205 height 48
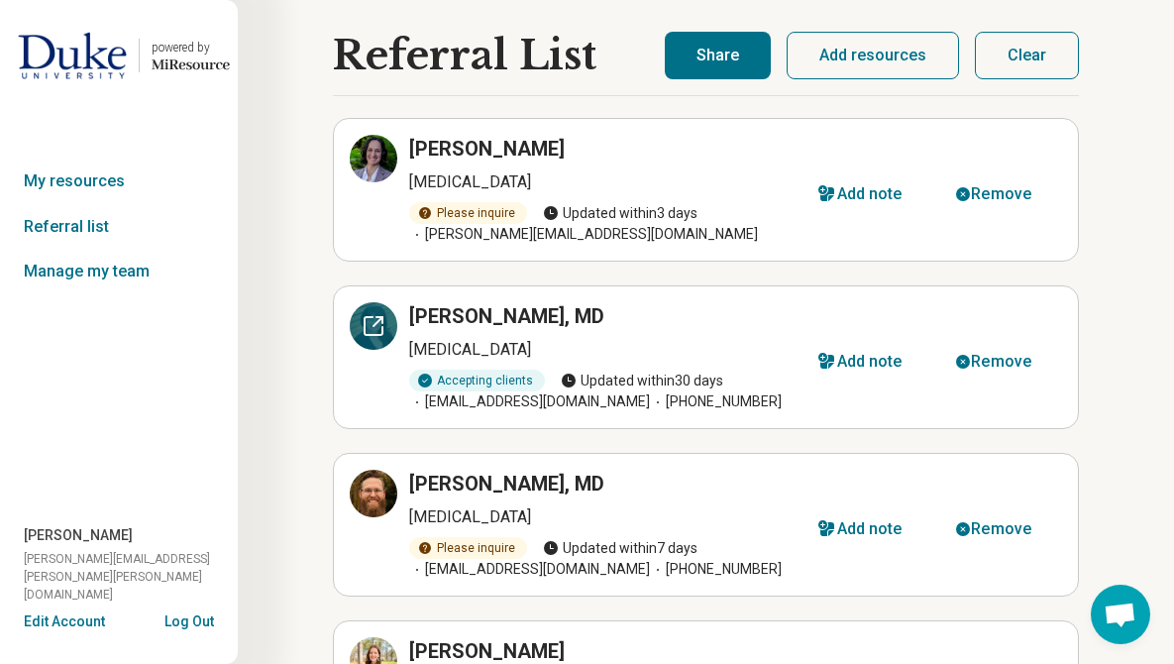
click at [372, 312] on div at bounding box center [374, 326] width 48 height 48
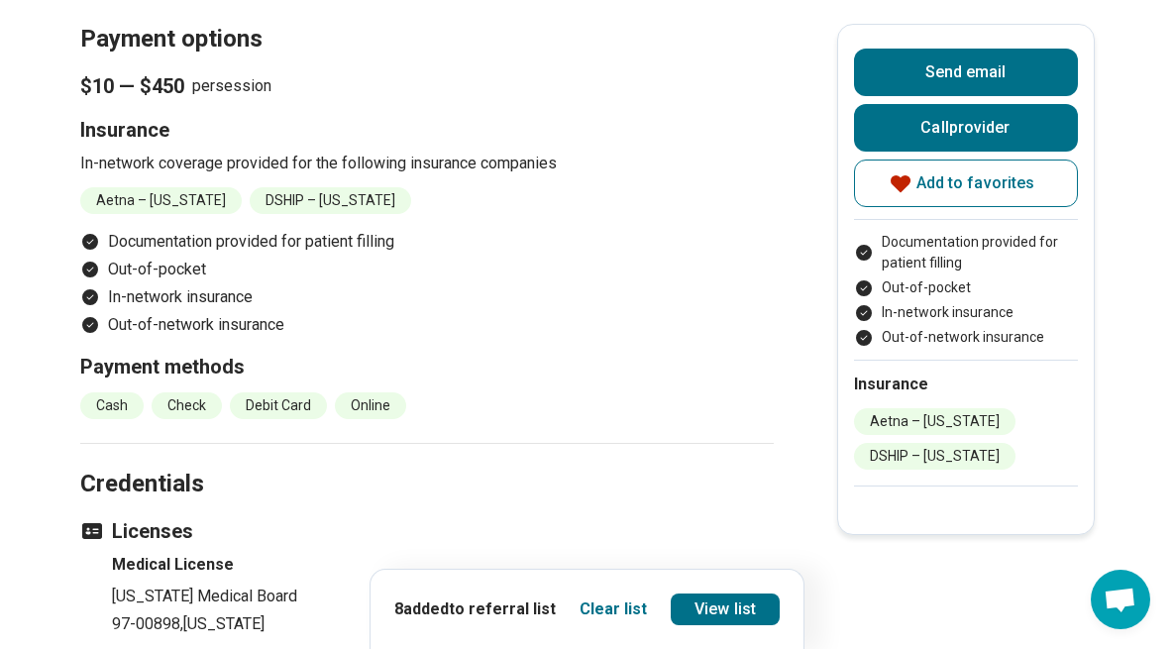
scroll to position [1545, 0]
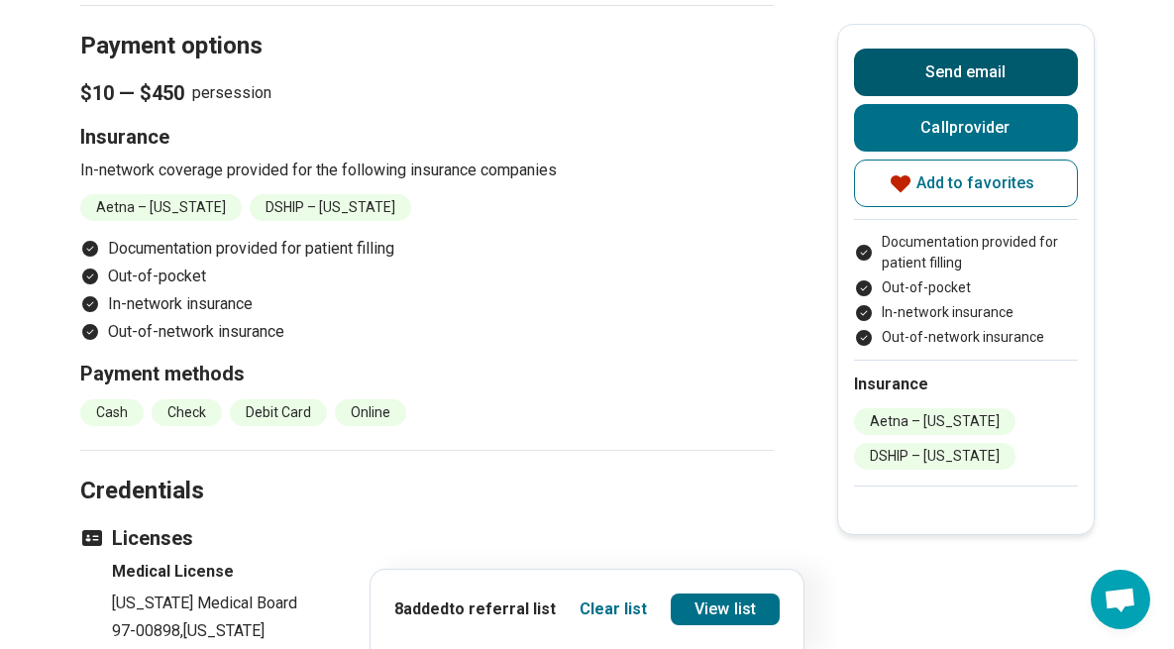
click at [883, 75] on button "Send email" at bounding box center [966, 73] width 224 height 48
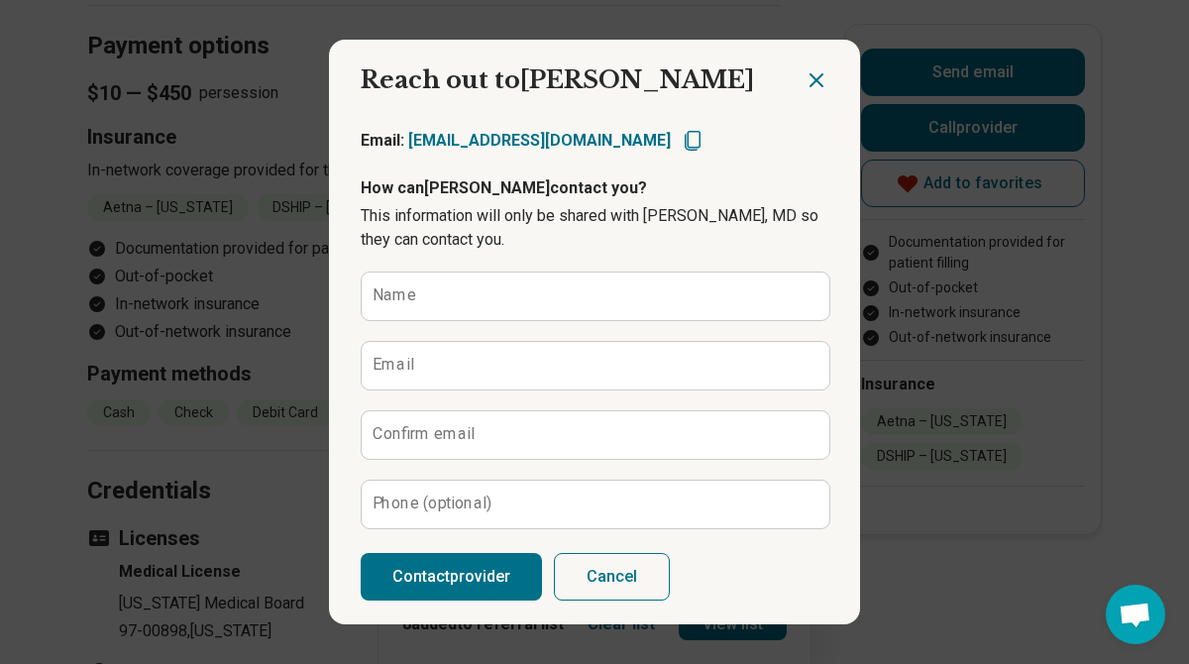
click at [807, 87] on icon "Close dialog" at bounding box center [816, 80] width 24 height 24
